Goal: Task Accomplishment & Management: Manage account settings

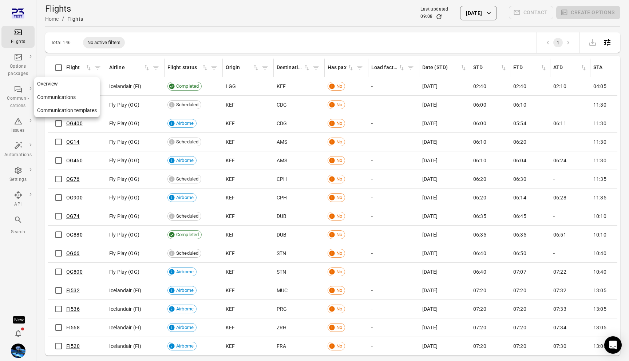
click at [59, 114] on link "Communication templates" at bounding box center [67, 110] width 66 height 13
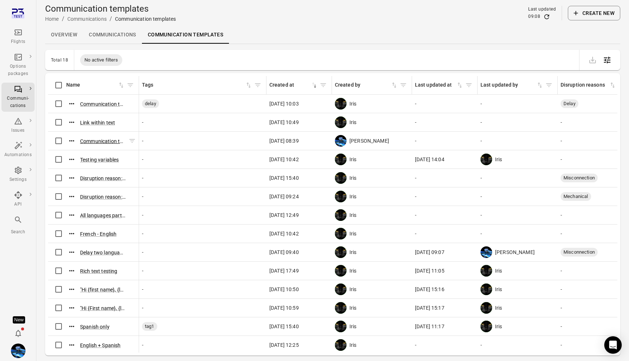
click at [90, 140] on button "Communication template ([DATE] 08:39)" at bounding box center [103, 141] width 46 height 7
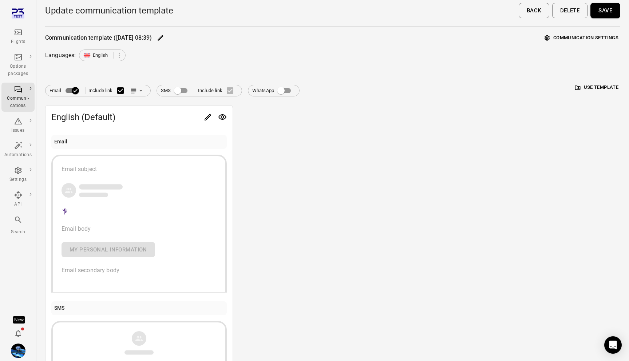
click at [606, 12] on button "Save" at bounding box center [606, 10] width 30 height 15
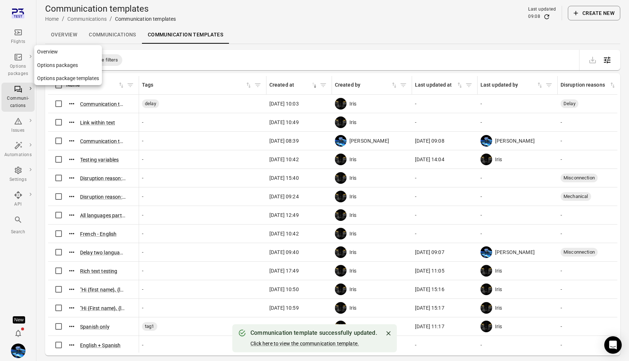
click at [60, 80] on link "Options package templates" at bounding box center [68, 78] width 68 height 13
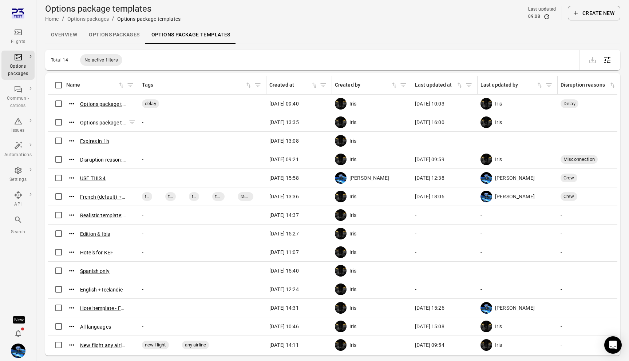
click at [101, 122] on button "Options package template (3 Sep 2025 13:35)" at bounding box center [103, 122] width 46 height 7
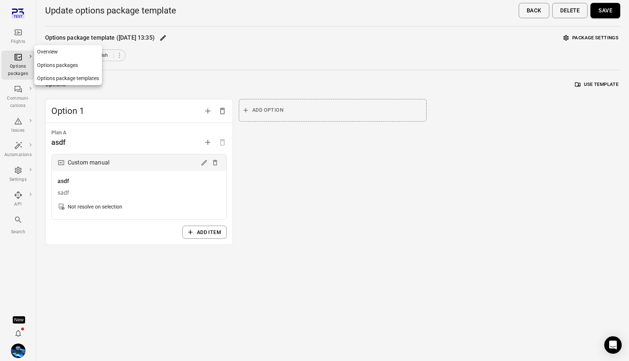
click at [47, 77] on link "Options package templates" at bounding box center [68, 78] width 68 height 13
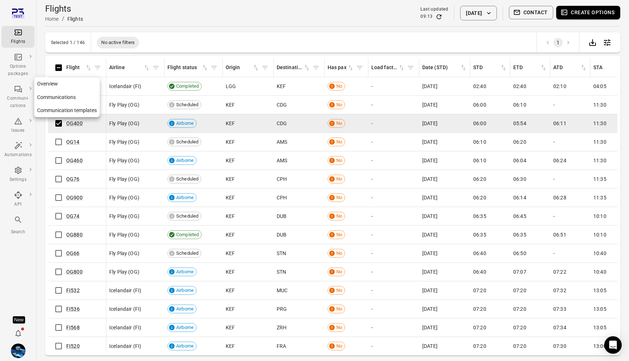
click at [49, 108] on link "Communication templates" at bounding box center [67, 110] width 66 height 13
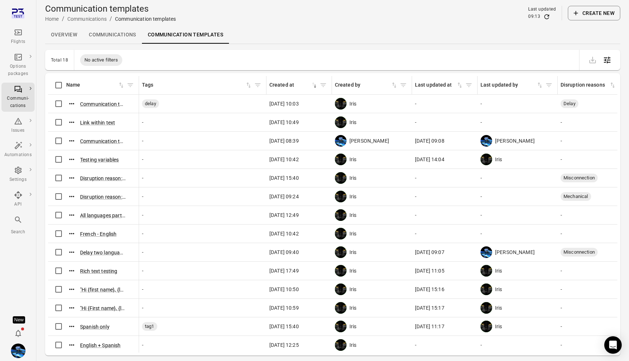
click at [605, 15] on button "Create new" at bounding box center [594, 13] width 52 height 15
click at [95, 106] on button "Communication template ([DATE] 10:01)!" at bounding box center [103, 103] width 46 height 7
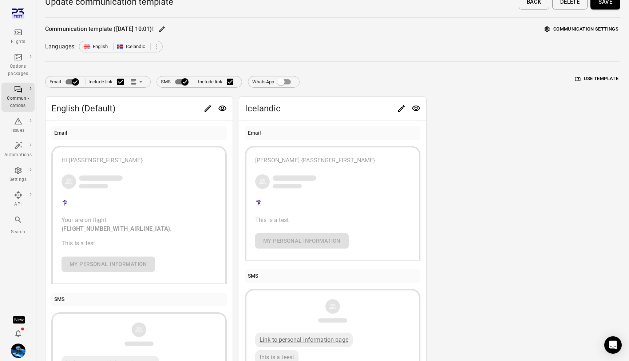
scroll to position [10, 0]
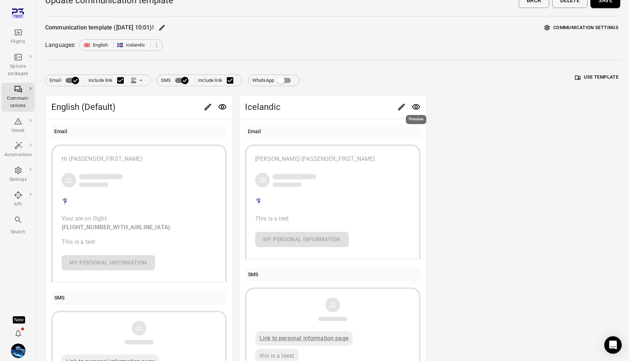
click at [404, 106] on icon "Edit" at bounding box center [401, 107] width 9 height 9
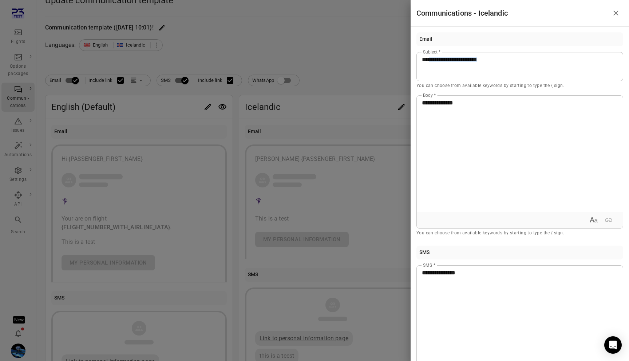
click at [368, 86] on div at bounding box center [314, 180] width 629 height 361
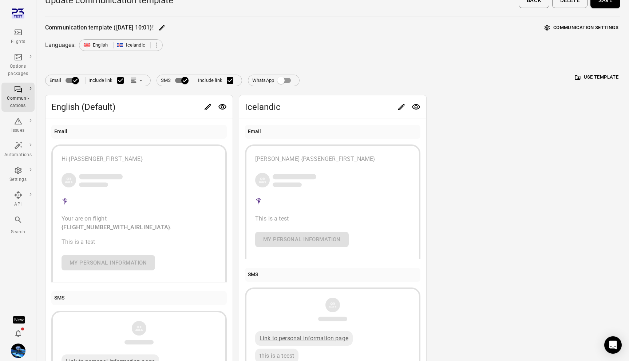
click at [135, 75] on span "Email Include link" at bounding box center [98, 80] width 97 height 15
click at [136, 81] on icon "Link position in email" at bounding box center [133, 82] width 5 height 2
click at [162, 107] on li "Link within email body" at bounding box center [171, 108] width 84 height 13
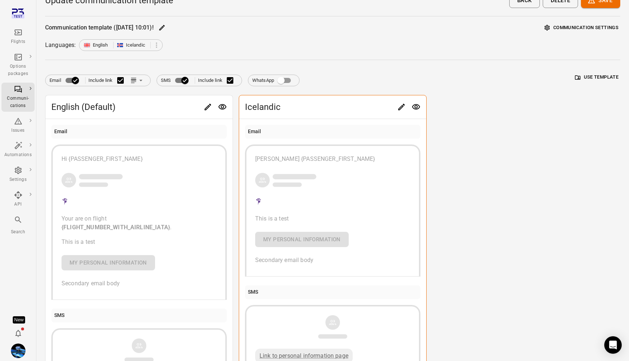
click at [402, 107] on icon "Edit" at bounding box center [401, 107] width 9 height 9
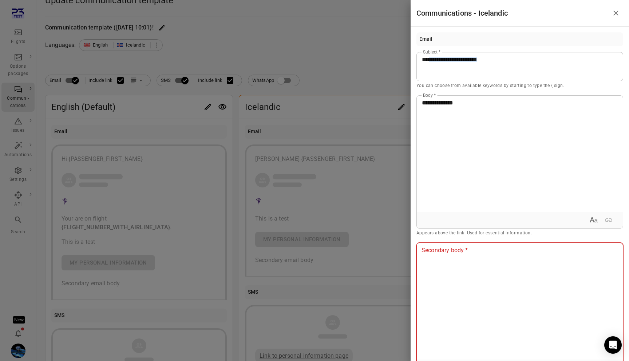
click at [477, 271] on div at bounding box center [520, 301] width 206 height 117
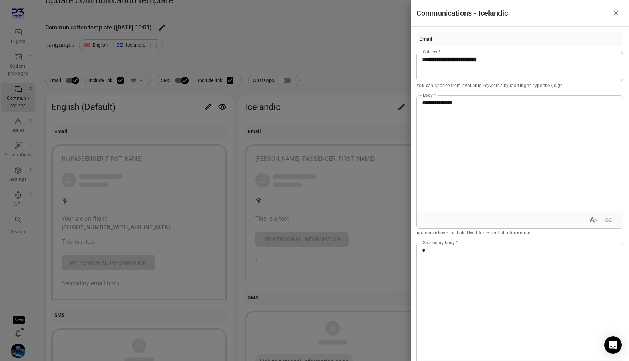
click at [340, 217] on div at bounding box center [314, 180] width 629 height 361
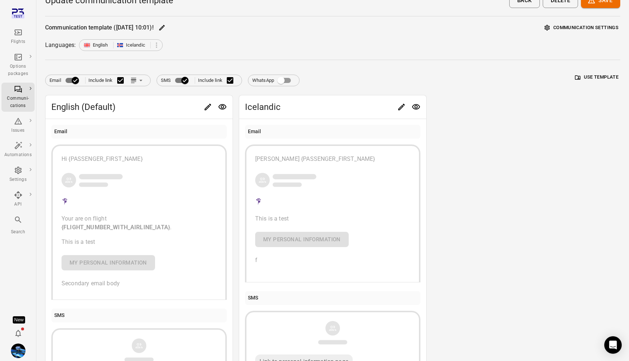
click at [207, 107] on icon "Edit" at bounding box center [208, 107] width 7 height 7
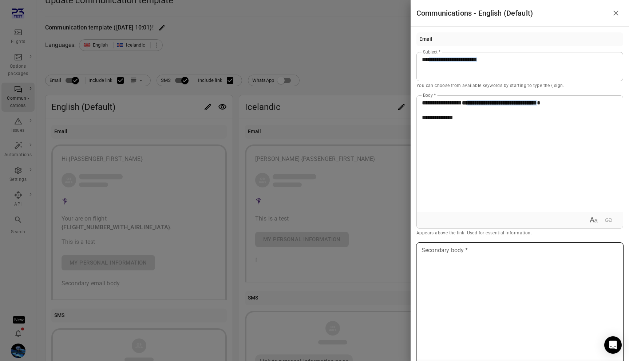
click at [454, 306] on div at bounding box center [520, 301] width 206 height 117
click at [358, 229] on div at bounding box center [314, 180] width 629 height 361
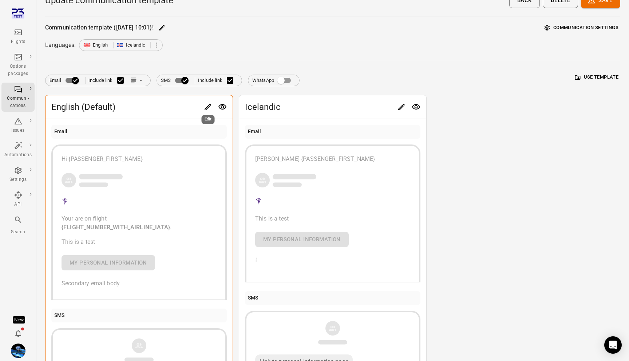
click at [207, 105] on icon "Edit" at bounding box center [208, 107] width 9 height 9
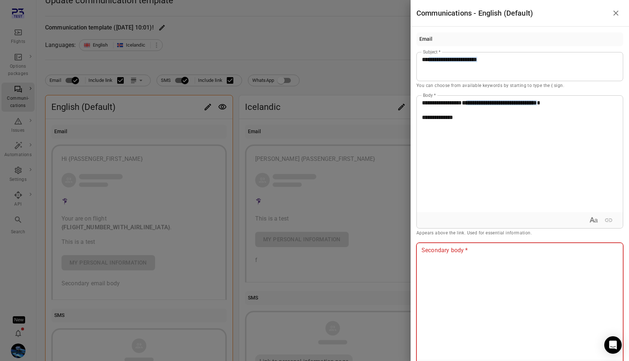
click at [453, 293] on div at bounding box center [520, 301] width 206 height 117
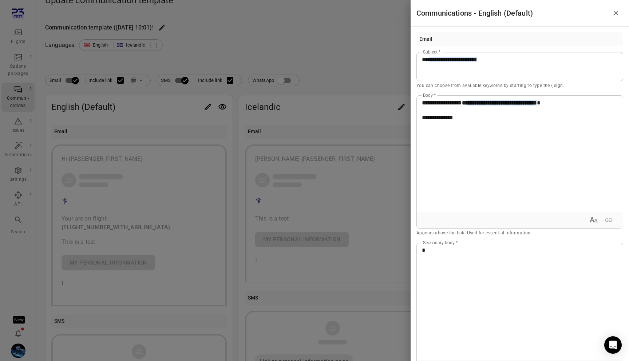
click at [321, 208] on div at bounding box center [314, 180] width 629 height 361
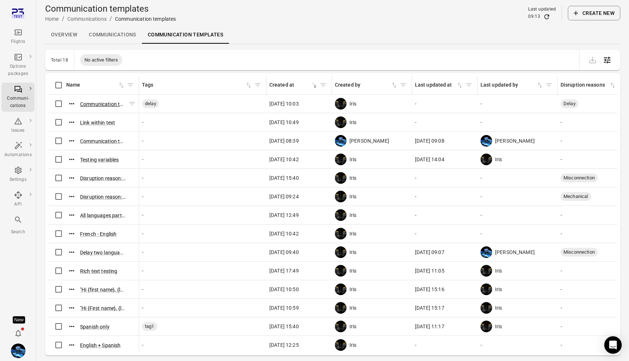
click at [102, 100] on button "Communication template (5 Sep 2025 10:01)!" at bounding box center [103, 103] width 46 height 7
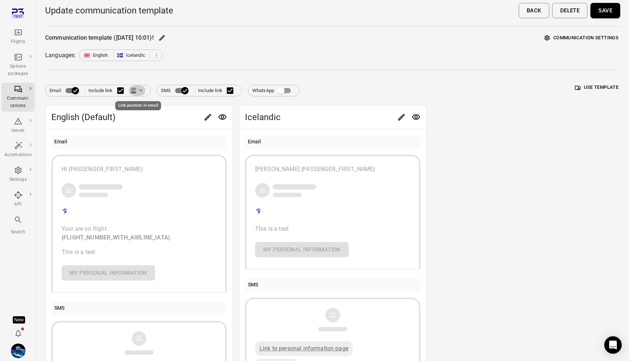
click at [138, 92] on icon "Link position in email" at bounding box center [140, 90] width 7 height 7
click at [155, 118] on li "Link within email body" at bounding box center [171, 118] width 84 height 13
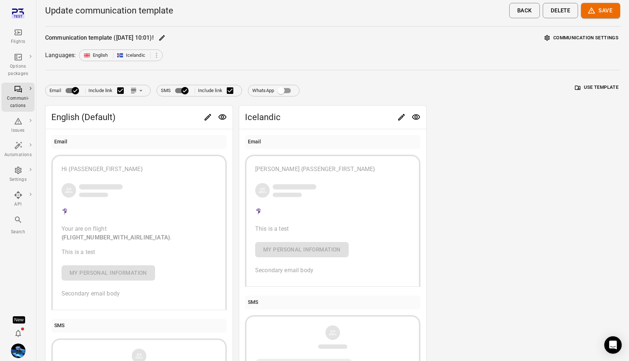
click at [591, 12] on icon "button" at bounding box center [592, 11] width 8 height 8
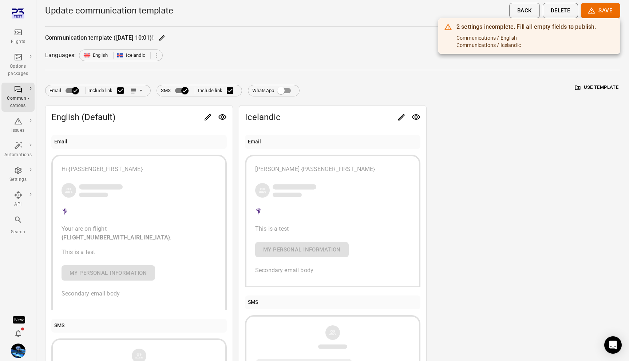
click at [505, 154] on div at bounding box center [314, 180] width 629 height 361
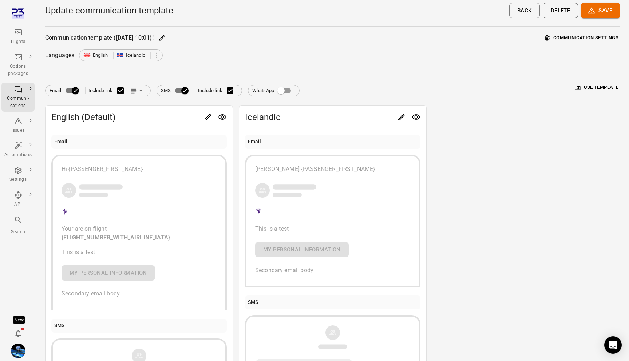
click at [598, 13] on button "Save" at bounding box center [600, 10] width 39 height 15
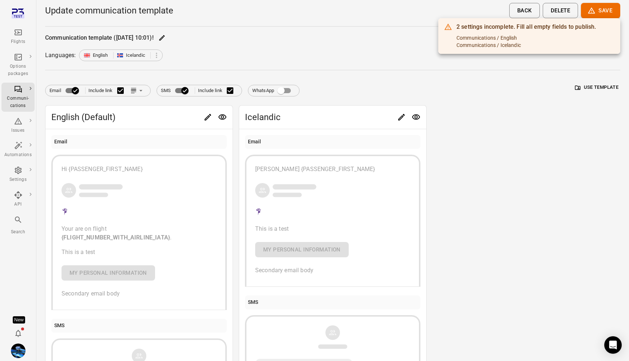
click at [470, 137] on div at bounding box center [314, 180] width 629 height 361
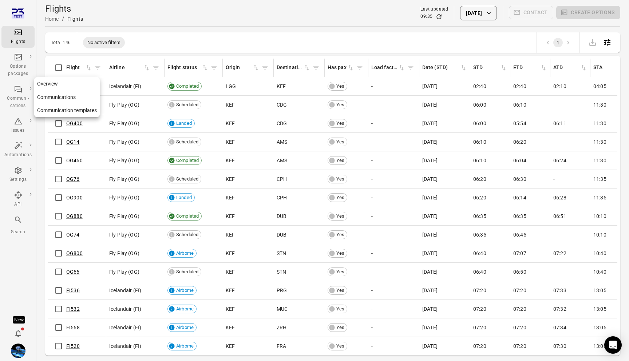
click at [52, 111] on link "Communication templates" at bounding box center [67, 110] width 66 height 13
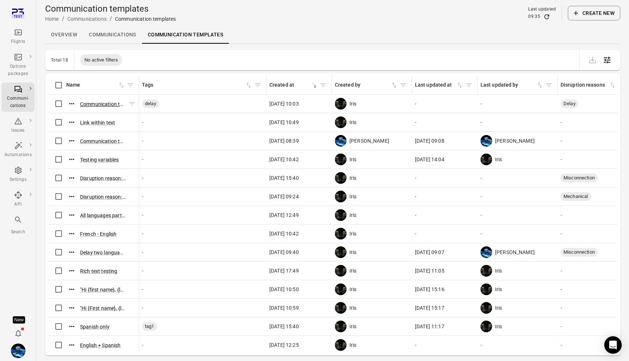
click at [89, 105] on button "Communication template ([DATE] 10:01)!" at bounding box center [103, 103] width 46 height 7
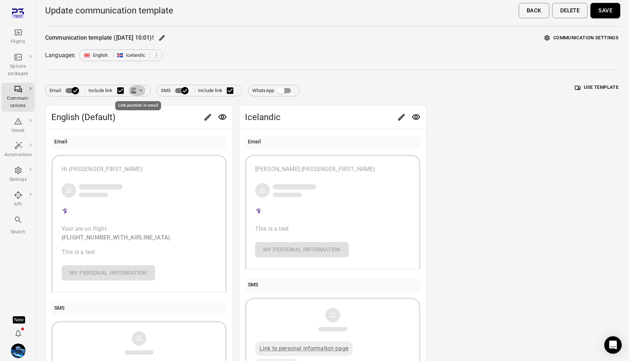
click at [137, 90] on icon "Link position in email" at bounding box center [133, 90] width 7 height 7
click at [196, 59] on div at bounding box center [314, 180] width 629 height 361
click at [393, 113] on span "Icelandic" at bounding box center [319, 117] width 149 height 12
click at [396, 113] on button "Edit" at bounding box center [401, 117] width 15 height 15
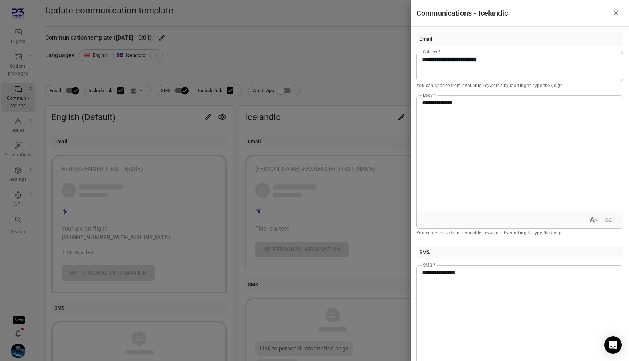
click at [345, 89] on div at bounding box center [314, 180] width 629 height 361
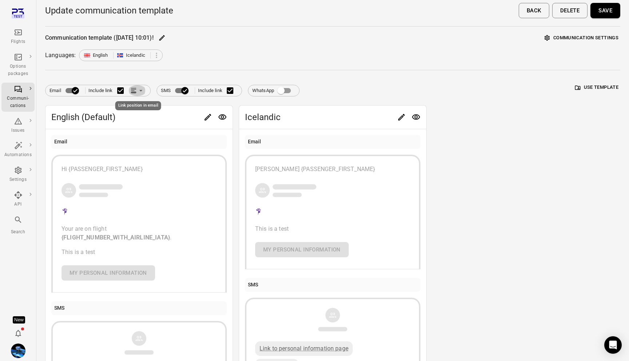
click at [134, 92] on icon "Link position in email" at bounding box center [133, 92] width 5 height 2
click at [155, 118] on li "Link within email body" at bounding box center [171, 118] width 84 height 13
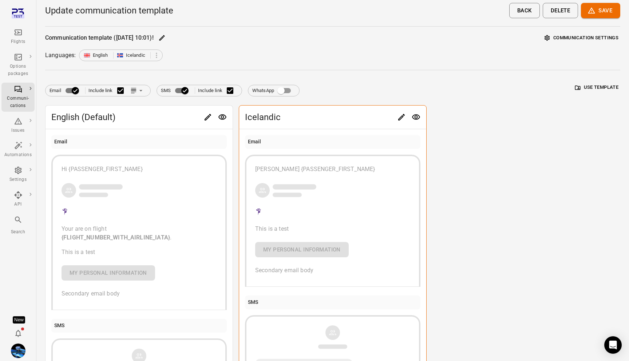
click at [402, 116] on icon "Edit" at bounding box center [401, 117] width 9 height 9
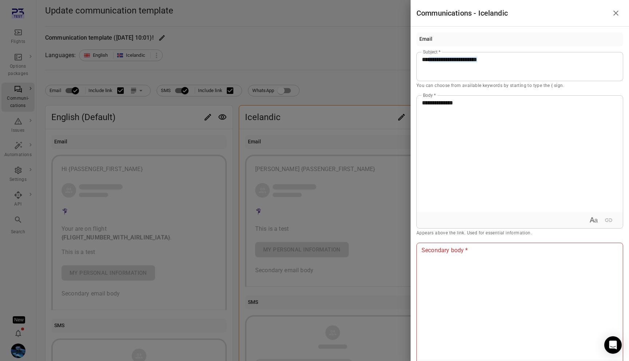
scroll to position [23, 0]
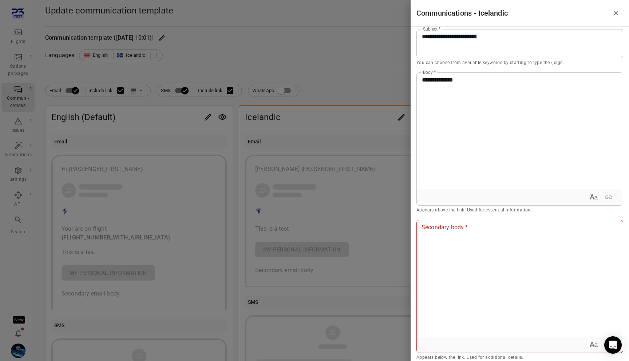
click at [287, 112] on div at bounding box center [314, 180] width 629 height 361
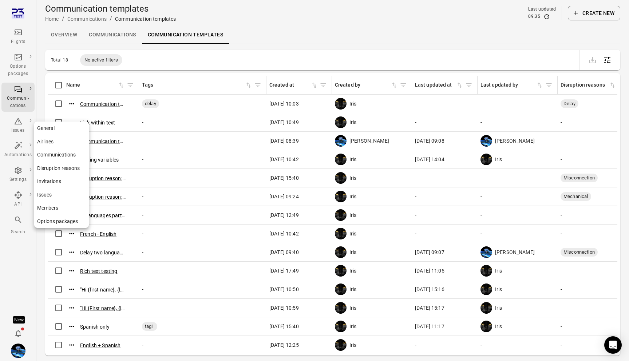
click at [59, 155] on link "Communications" at bounding box center [61, 154] width 55 height 13
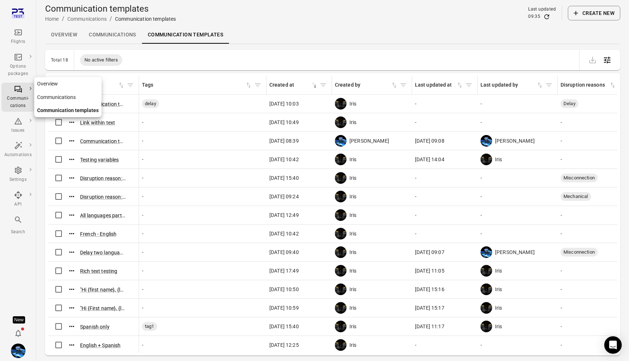
click at [55, 98] on link "Communications" at bounding box center [67, 97] width 67 height 13
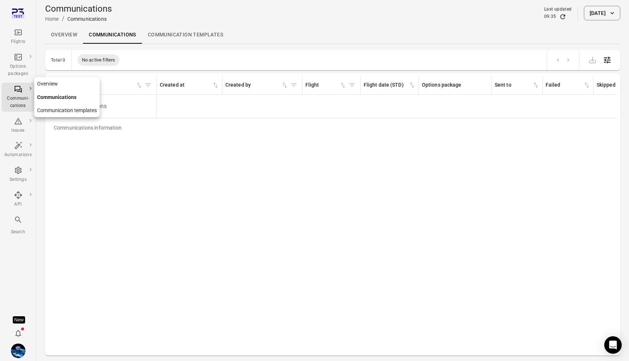
click at [53, 111] on link "Communication templates" at bounding box center [67, 110] width 66 height 13
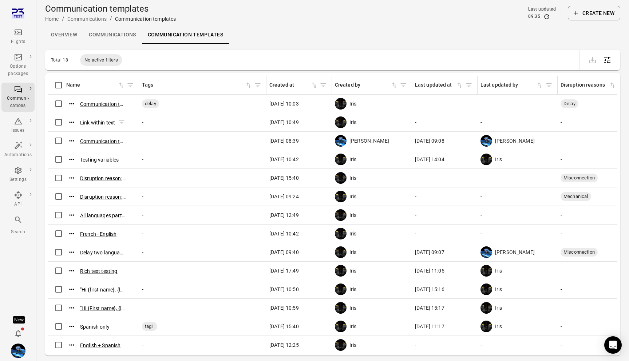
click at [96, 126] on button "Link within text" at bounding box center [97, 122] width 35 height 7
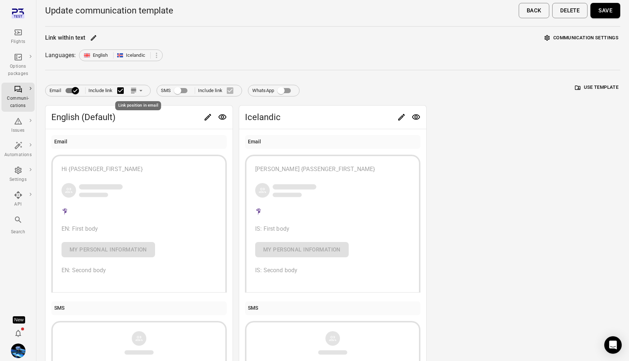
click at [138, 92] on icon "Link position in email" at bounding box center [140, 90] width 7 height 7
click at [170, 72] on div at bounding box center [314, 180] width 629 height 361
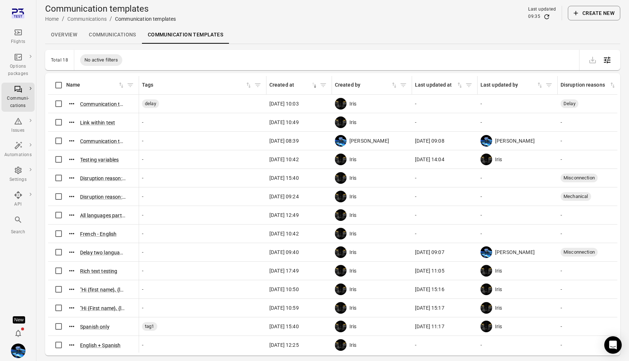
scroll to position [94, 0]
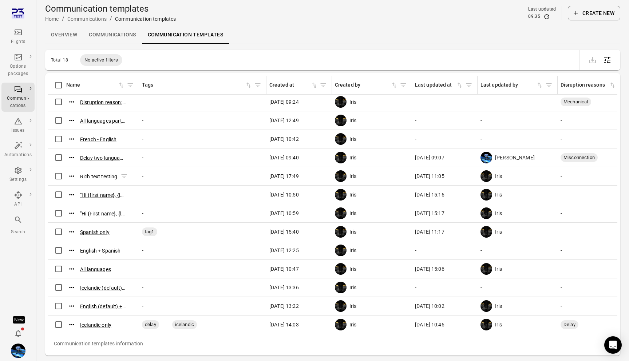
click at [98, 178] on button "Rich text testing" at bounding box center [99, 176] width 38 height 7
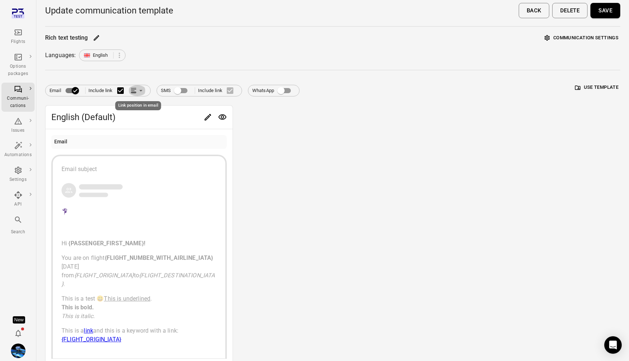
click at [142, 94] on icon "Link position in email" at bounding box center [140, 90] width 7 height 7
click at [172, 120] on li "Link within email body" at bounding box center [171, 118] width 84 height 13
click at [211, 118] on icon "Edit" at bounding box center [208, 117] width 9 height 9
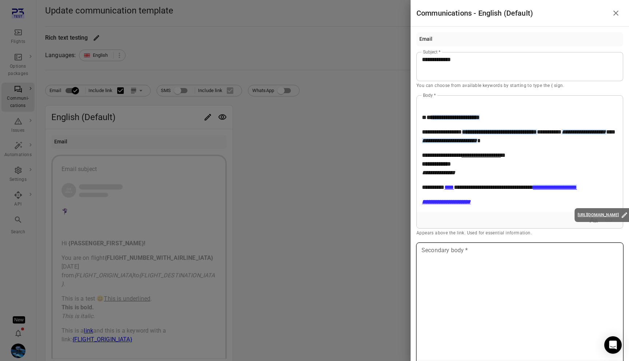
click at [477, 259] on div at bounding box center [520, 301] width 206 height 117
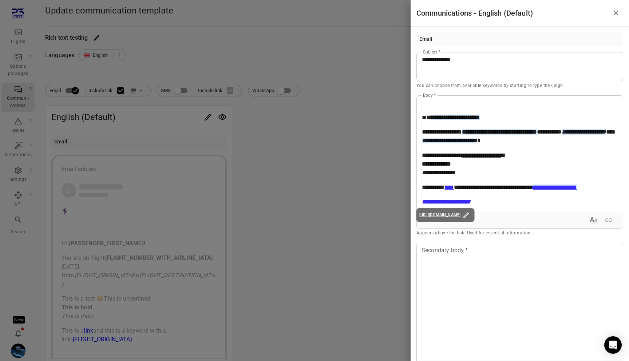
click at [380, 246] on div at bounding box center [314, 180] width 629 height 361
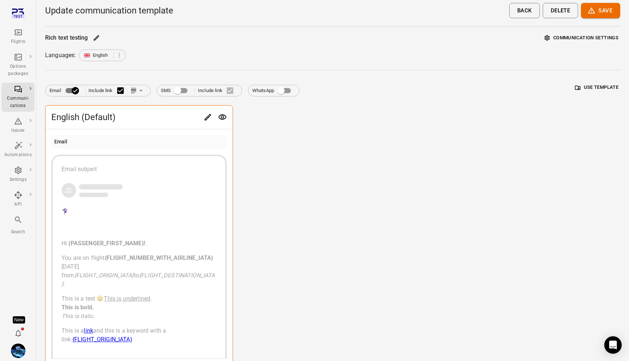
click at [212, 120] on body "Flights Options packages Communi-cations Issues Automations Settings API Search…" at bounding box center [314, 264] width 629 height 528
click at [208, 115] on icon "Edit" at bounding box center [208, 117] width 9 height 9
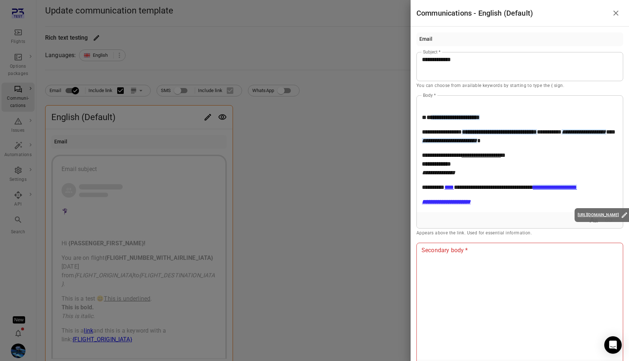
click at [248, 122] on div at bounding box center [314, 180] width 629 height 361
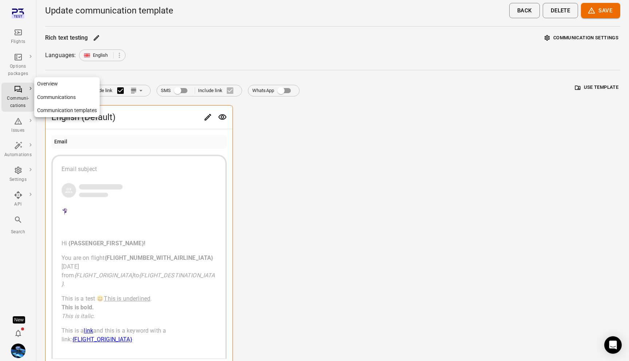
click at [51, 110] on link "Communication templates" at bounding box center [67, 110] width 66 height 13
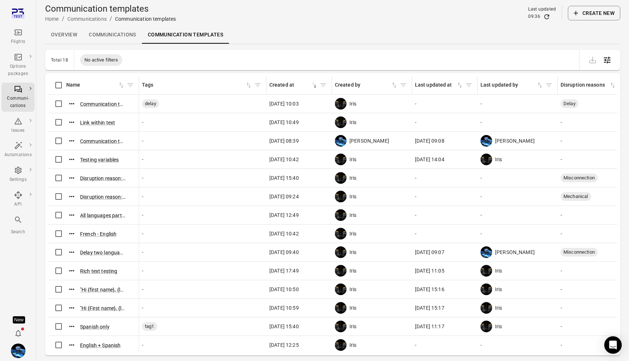
click at [591, 9] on button "Create new" at bounding box center [594, 13] width 52 height 15
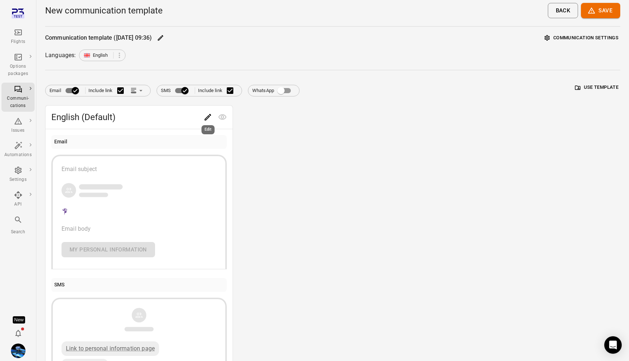
click at [206, 116] on icon "Edit" at bounding box center [208, 117] width 9 height 9
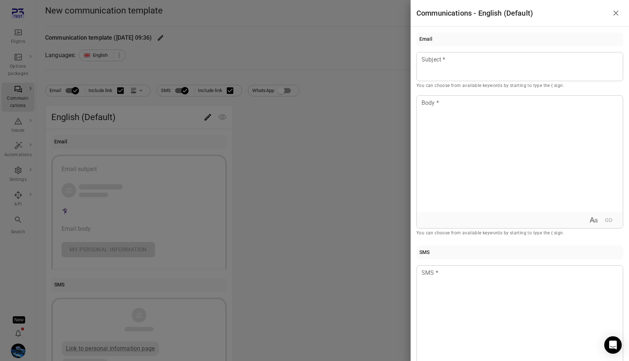
click at [358, 235] on div at bounding box center [314, 180] width 629 height 361
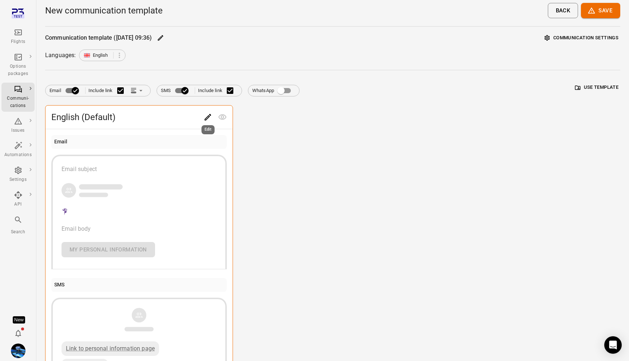
click at [208, 117] on icon "Edit" at bounding box center [208, 117] width 9 height 9
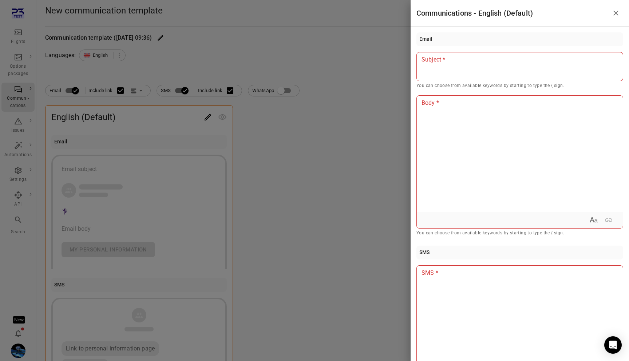
click at [196, 148] on div at bounding box center [314, 180] width 629 height 361
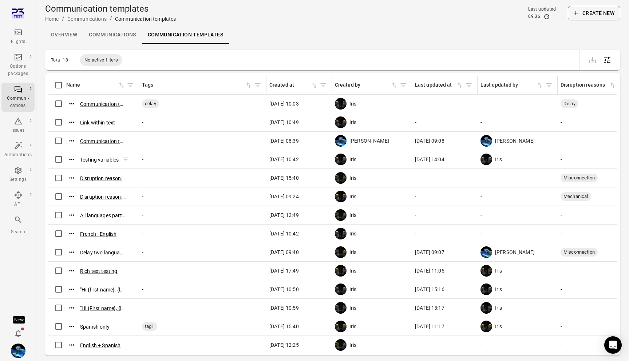
click at [110, 160] on button "Testing variables" at bounding box center [99, 159] width 39 height 7
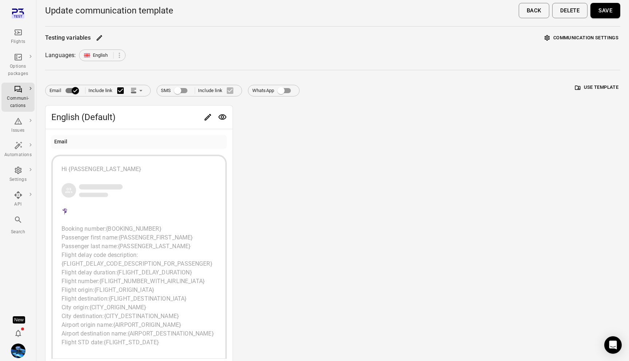
click at [139, 93] on icon "Link position in email" at bounding box center [140, 90] width 7 height 7
click at [157, 119] on li "Link within email body" at bounding box center [171, 118] width 84 height 13
click at [210, 117] on icon "Edit" at bounding box center [208, 117] width 9 height 9
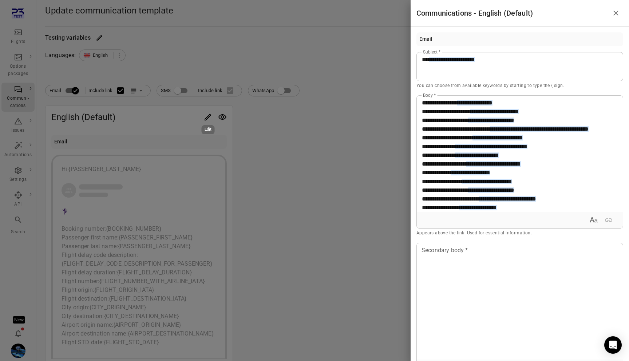
scroll to position [157, 0]
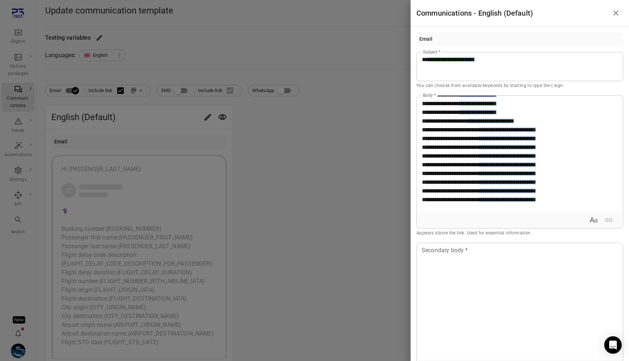
click at [351, 196] on div at bounding box center [314, 180] width 629 height 361
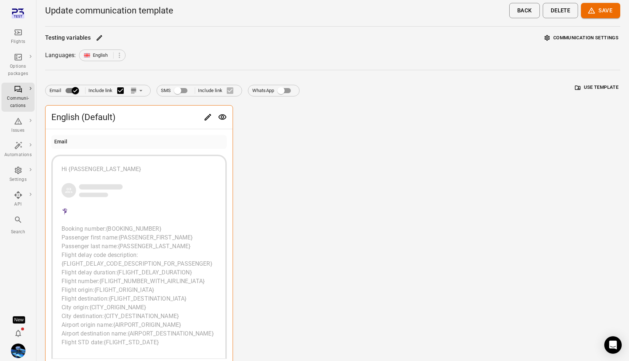
click at [204, 114] on icon "Edit" at bounding box center [208, 117] width 9 height 9
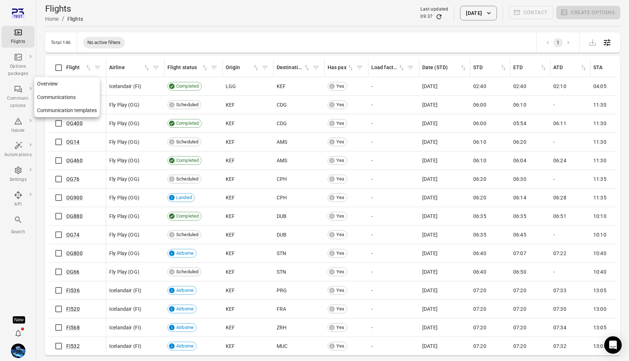
click at [44, 109] on link "Communication templates" at bounding box center [67, 110] width 66 height 13
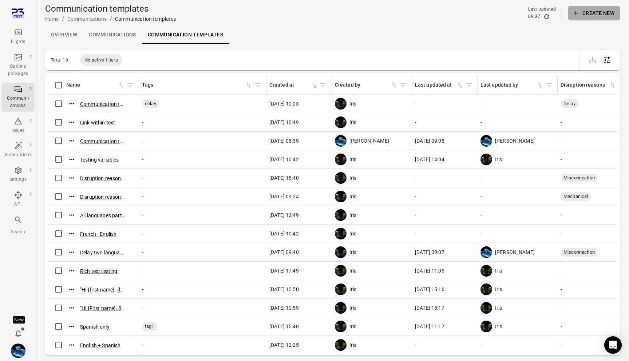
click at [607, 10] on button "Create new" at bounding box center [594, 13] width 52 height 15
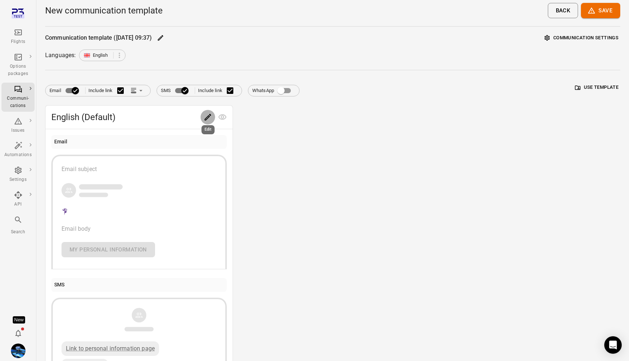
click at [204, 112] on button "Edit" at bounding box center [208, 117] width 15 height 15
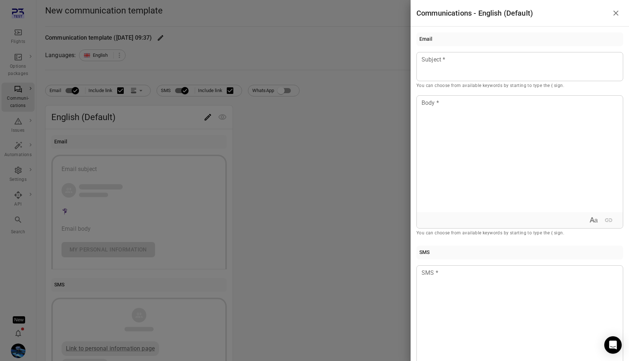
click at [323, 162] on div at bounding box center [314, 180] width 629 height 361
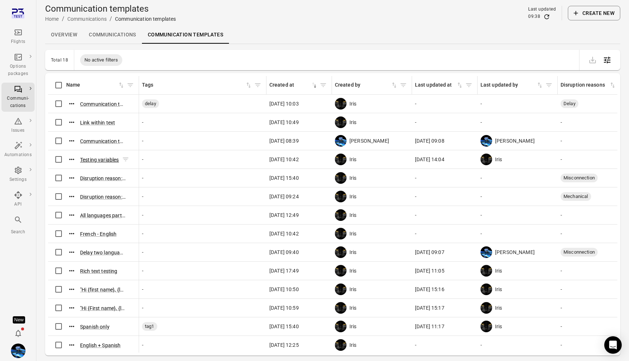
click at [102, 157] on button "Testing variables" at bounding box center [99, 159] width 39 height 7
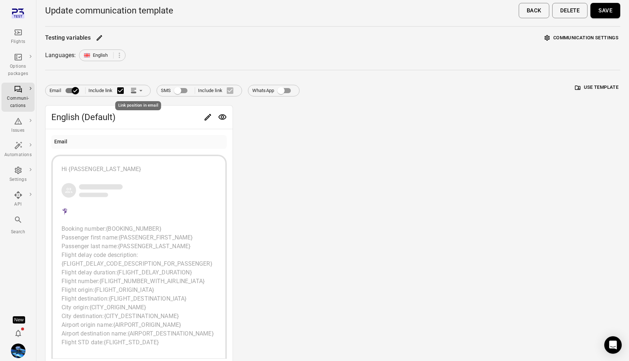
click at [141, 90] on icon "Link position in email" at bounding box center [140, 90] width 3 height 1
click at [160, 118] on li "Link within email body" at bounding box center [171, 118] width 84 height 13
click at [604, 13] on button "Save" at bounding box center [600, 10] width 39 height 15
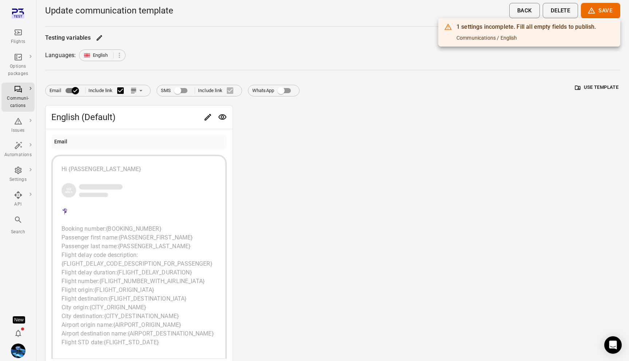
click at [350, 128] on div at bounding box center [314, 180] width 629 height 361
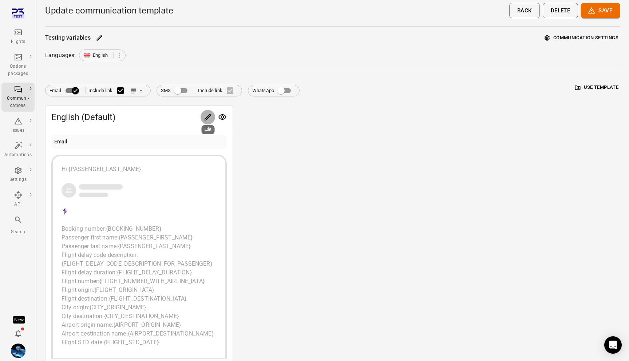
click at [206, 117] on icon "Edit" at bounding box center [208, 117] width 9 height 9
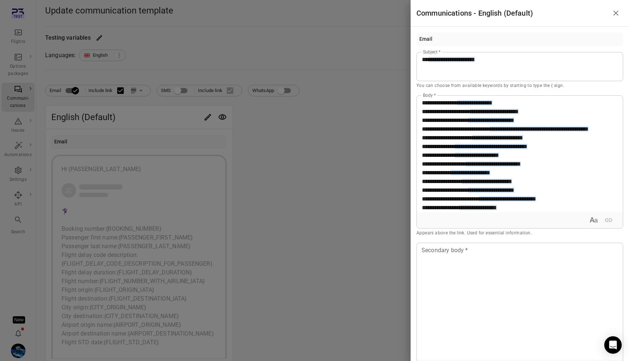
scroll to position [157, 0]
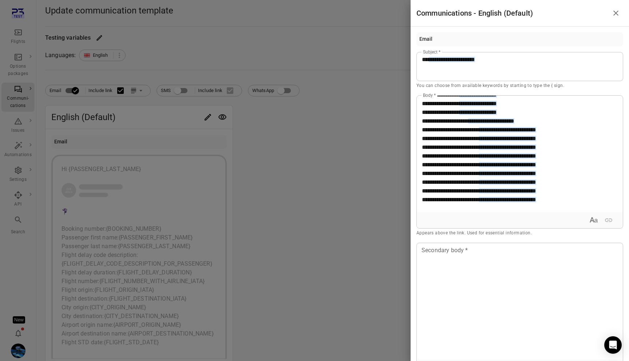
click at [276, 151] on div at bounding box center [314, 180] width 629 height 361
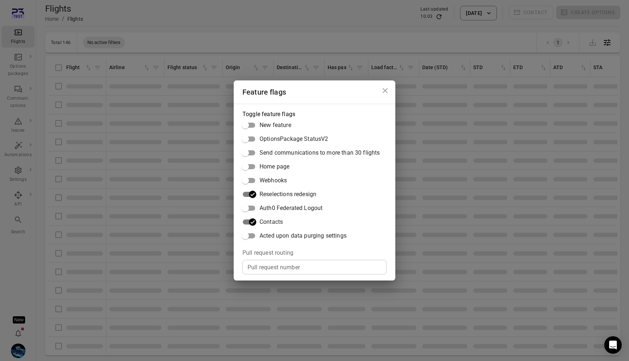
click at [154, 200] on div "Feature flags Toggle feature flags New feature OptionsPackage StatusV2 Send com…" at bounding box center [314, 180] width 629 height 361
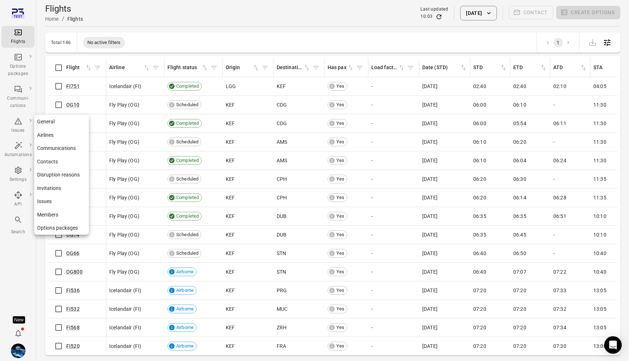
click at [58, 161] on link "Contacts" at bounding box center [61, 161] width 55 height 13
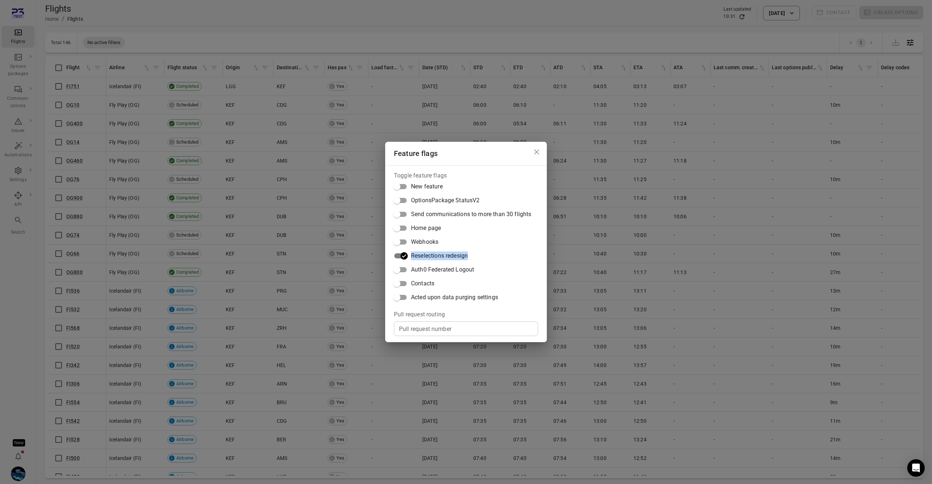
click at [410, 259] on label "Reselections redesign" at bounding box center [460, 256] width 141 height 14
click at [460, 153] on h2 "Feature flags" at bounding box center [466, 153] width 162 height 23
click at [538, 153] on icon "Close dialog" at bounding box center [536, 151] width 9 height 9
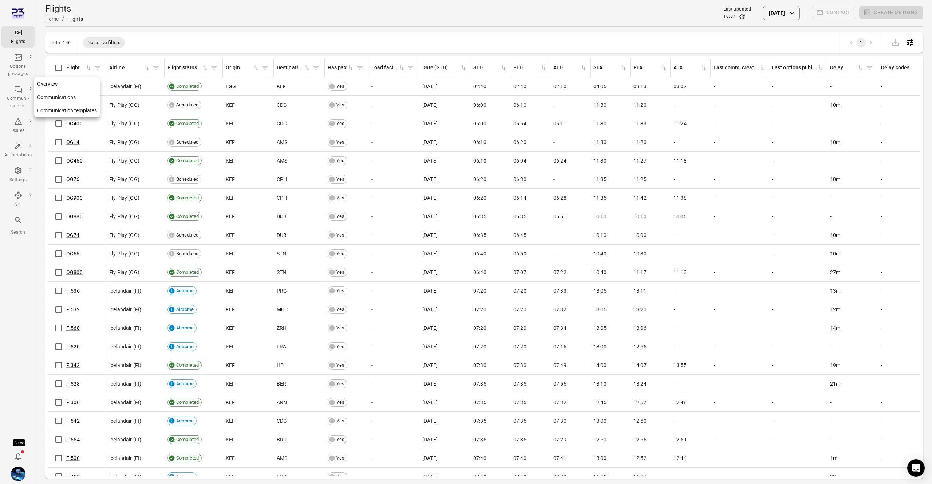
click at [59, 111] on link "Communication templates" at bounding box center [67, 110] width 66 height 13
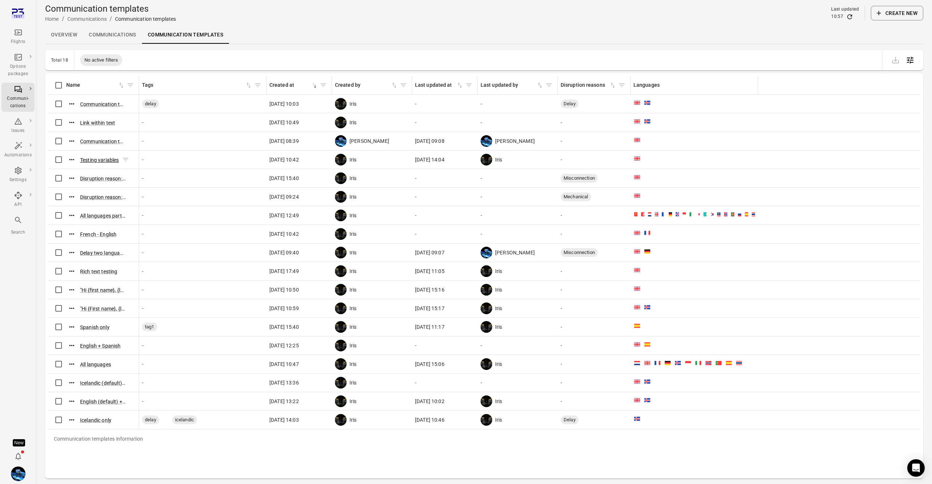
drag, startPoint x: 102, startPoint y: 163, endPoint x: 105, endPoint y: 158, distance: 5.4
click at [103, 161] on div "Testing variables" at bounding box center [97, 159] width 63 height 11
click at [105, 158] on button "Testing variables" at bounding box center [99, 159] width 39 height 7
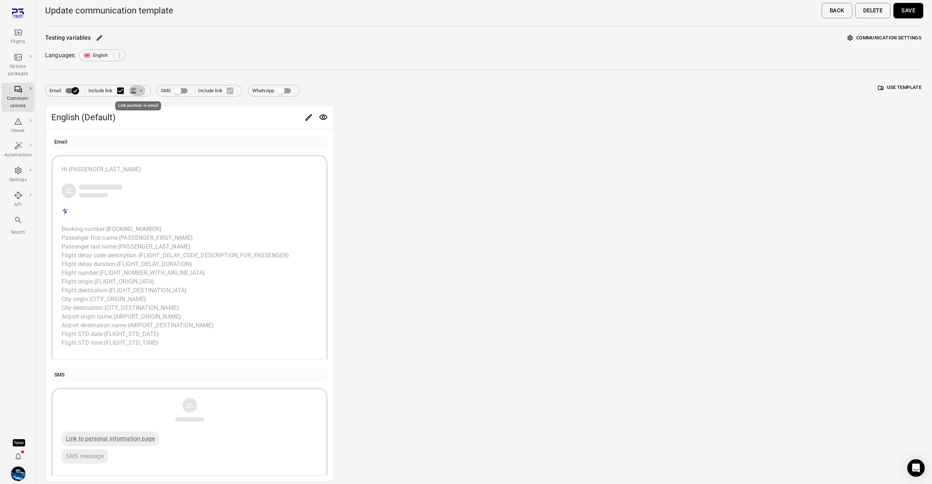
click at [140, 89] on icon "Link position in email" at bounding box center [140, 90] width 7 height 7
click at [160, 114] on li "Link within email body" at bounding box center [171, 118] width 84 height 13
click at [897, 11] on icon "button" at bounding box center [895, 9] width 8 height 8
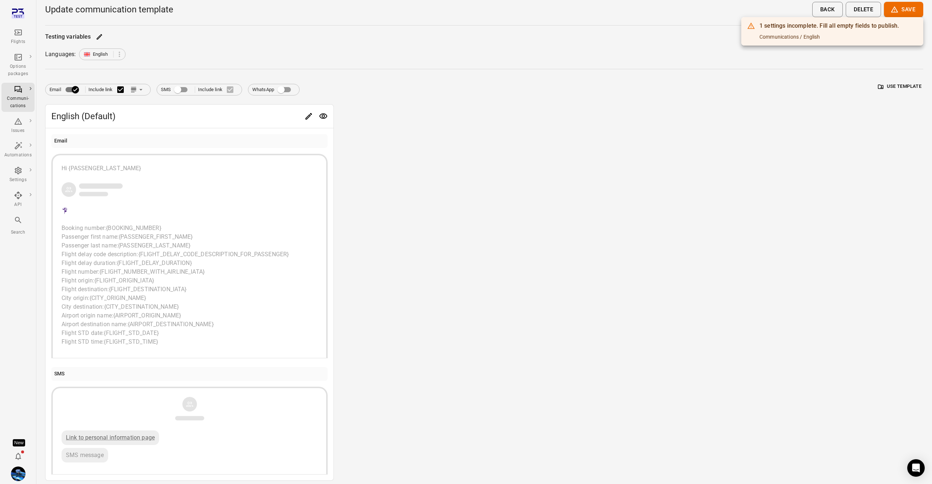
click at [552, 109] on div at bounding box center [466, 242] width 932 height 484
click at [304, 113] on icon "Edit" at bounding box center [308, 116] width 9 height 9
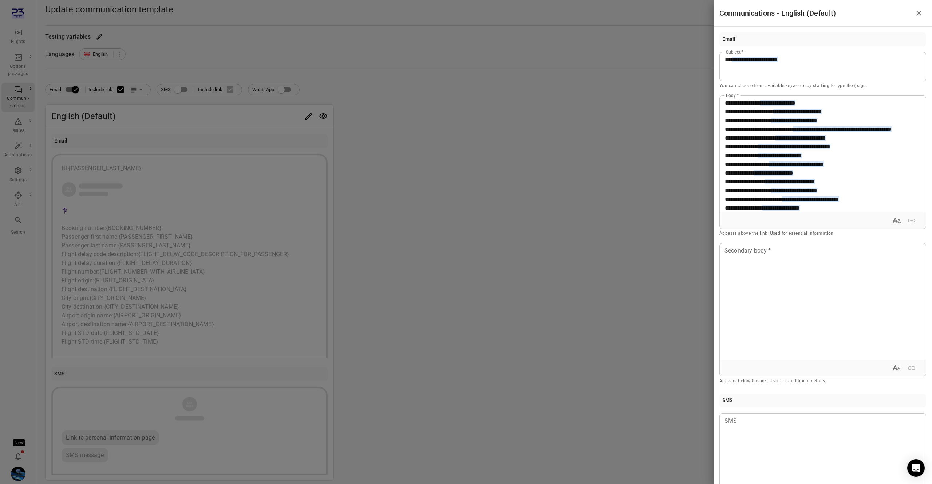
scroll to position [157, 0]
